Goal: Find contact information: Find contact information

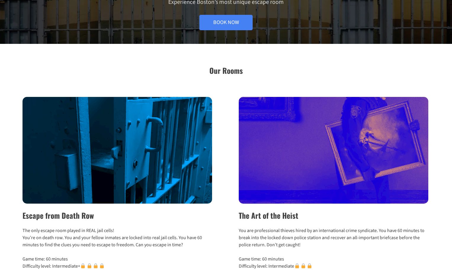
scroll to position [118, 0]
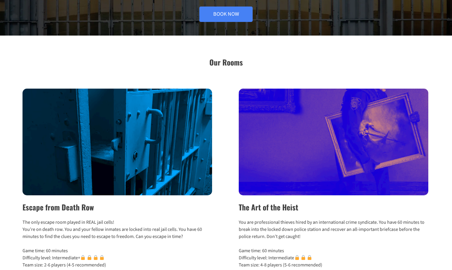
click at [270, 149] on img at bounding box center [333, 142] width 189 height 107
click at [281, 128] on img at bounding box center [333, 142] width 189 height 107
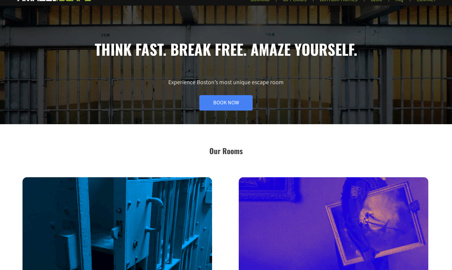
scroll to position [0, 0]
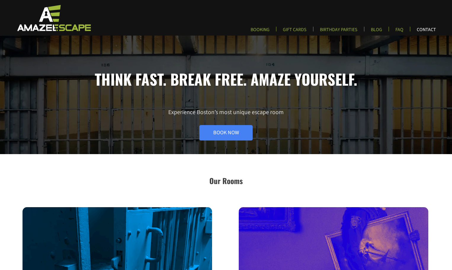
click at [420, 29] on link "CONTACT" at bounding box center [426, 32] width 29 height 10
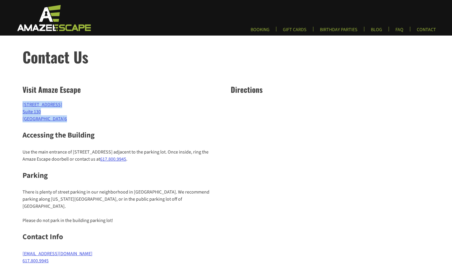
drag, startPoint x: 70, startPoint y: 118, endPoint x: 23, endPoint y: 105, distance: 49.4
click at [23, 105] on p "[STREET_ADDRESS] 6" at bounding box center [122, 111] width 199 height 21
copy p "[STREET_ADDRESS] 6"
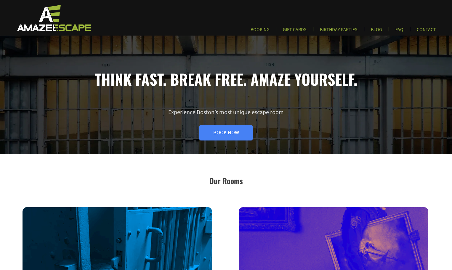
scroll to position [118, 0]
